Goal: Task Accomplishment & Management: Complete application form

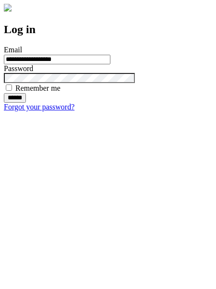
type input "**********"
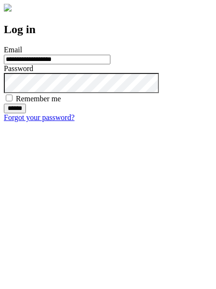
click at [26, 113] on input "******" at bounding box center [15, 109] width 22 height 10
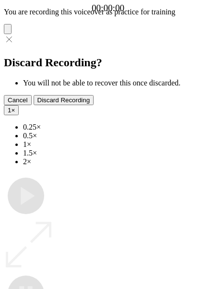
type input "**********"
